Goal: Obtain resource: Download file/media

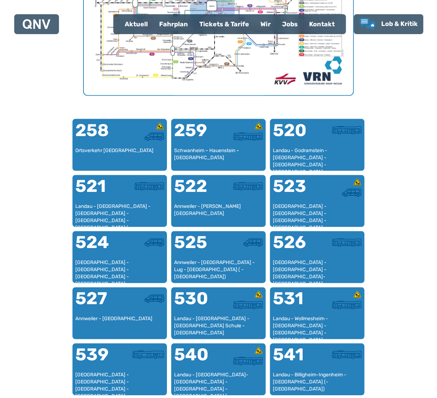
scroll to position [369, 0]
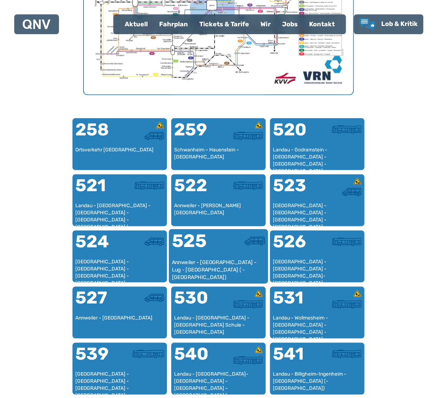
click at [209, 256] on div "525" at bounding box center [195, 245] width 47 height 27
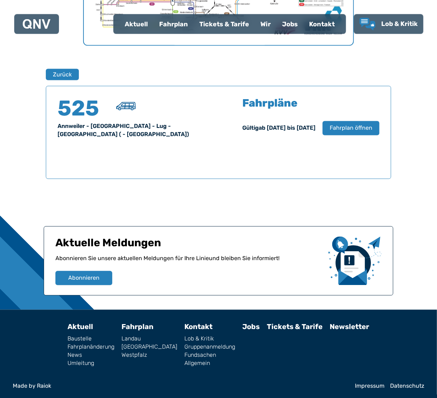
scroll to position [419, 0]
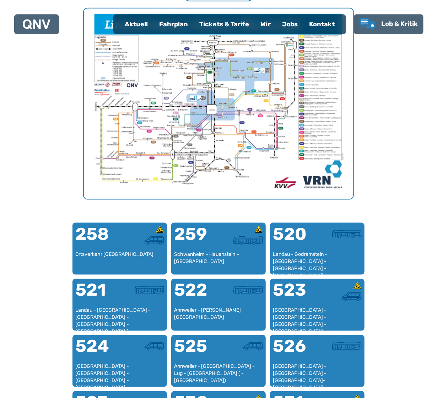
scroll to position [294, 0]
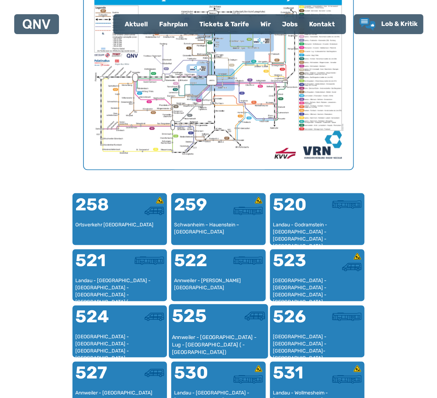
click at [219, 336] on div "Annweiler - [GEOGRAPHIC_DATA] - Lug - [GEOGRAPHIC_DATA] ( - [GEOGRAPHIC_DATA])" at bounding box center [218, 345] width 93 height 22
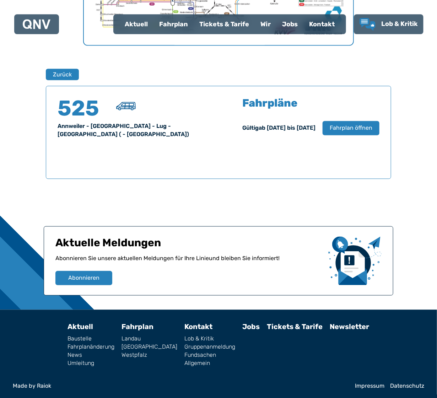
scroll to position [419, 0]
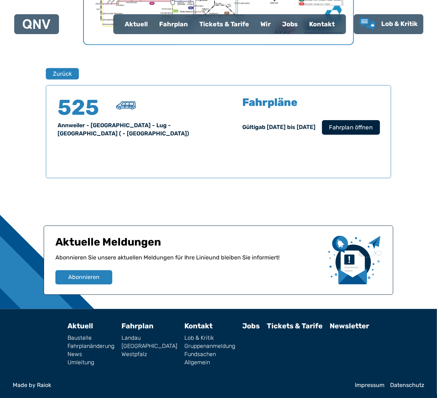
click at [349, 124] on span "Fahrplan öffnen" at bounding box center [350, 127] width 43 height 9
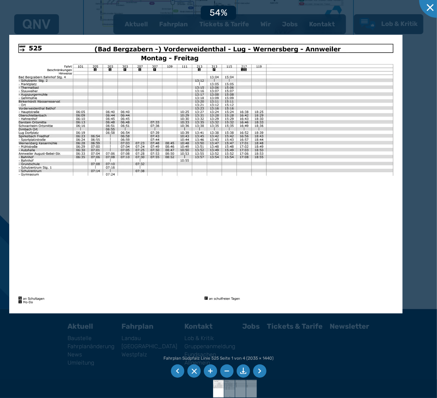
click at [243, 372] on li at bounding box center [242, 370] width 13 height 13
